Goal: Task Accomplishment & Management: Use online tool/utility

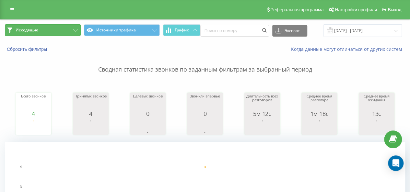
click at [73, 32] on button "Исходящие" at bounding box center [43, 30] width 76 height 12
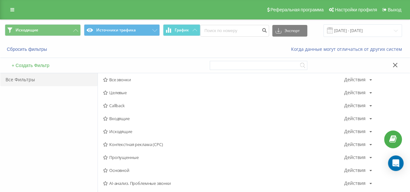
click at [133, 120] on span "Входящие" at bounding box center [223, 118] width 241 height 5
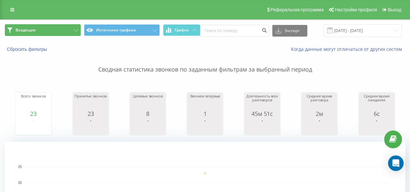
click at [70, 29] on button "Входящие" at bounding box center [43, 30] width 76 height 12
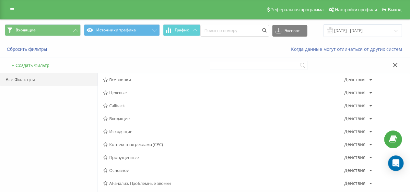
click at [126, 130] on span "Исходящие" at bounding box center [223, 131] width 241 height 5
